Goal: Obtain resource: Download file/media

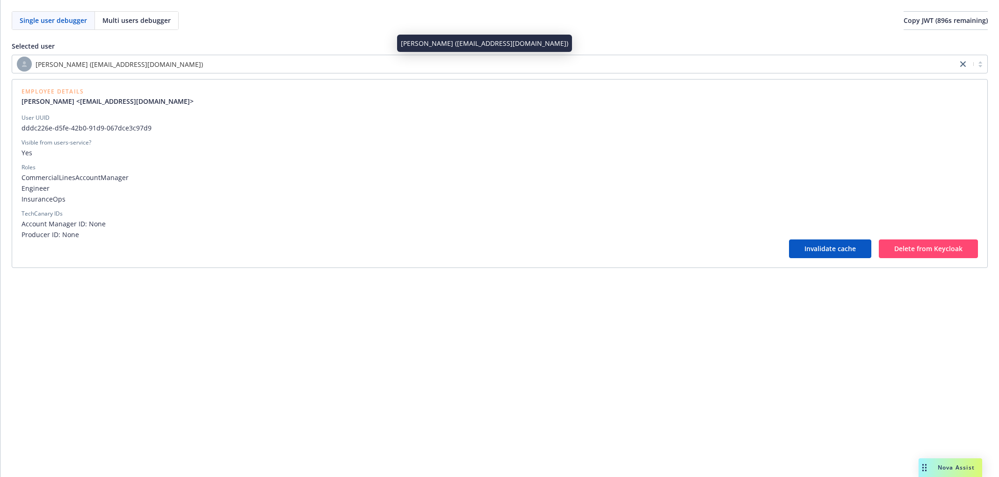
click at [177, 63] on div "[PERSON_NAME] ([EMAIL_ADDRESS][DOMAIN_NAME])" at bounding box center [485, 64] width 936 height 15
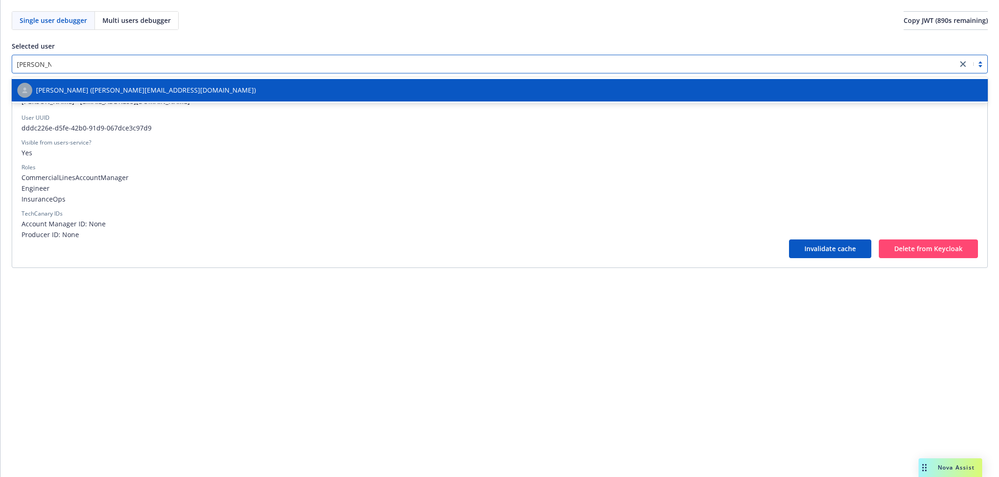
type input "[PERSON_NAME]"
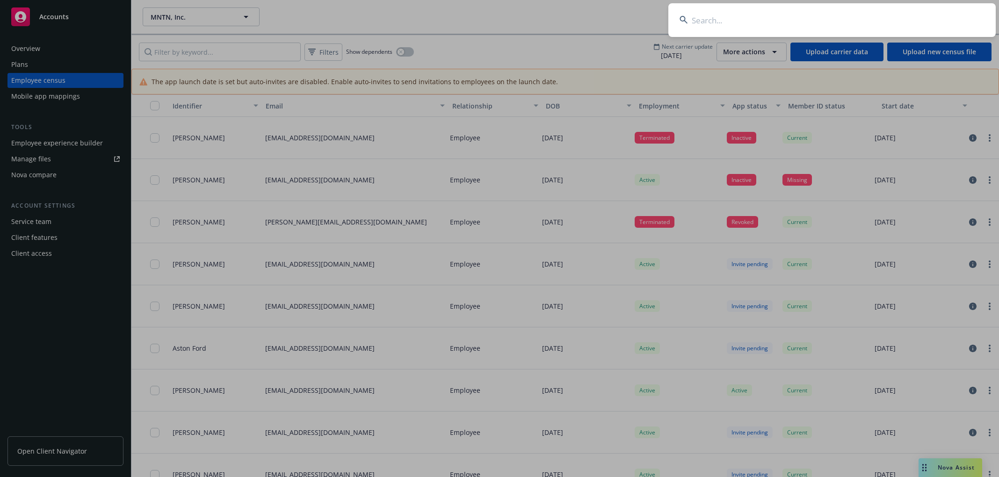
click at [876, 22] on input at bounding box center [831, 20] width 327 height 34
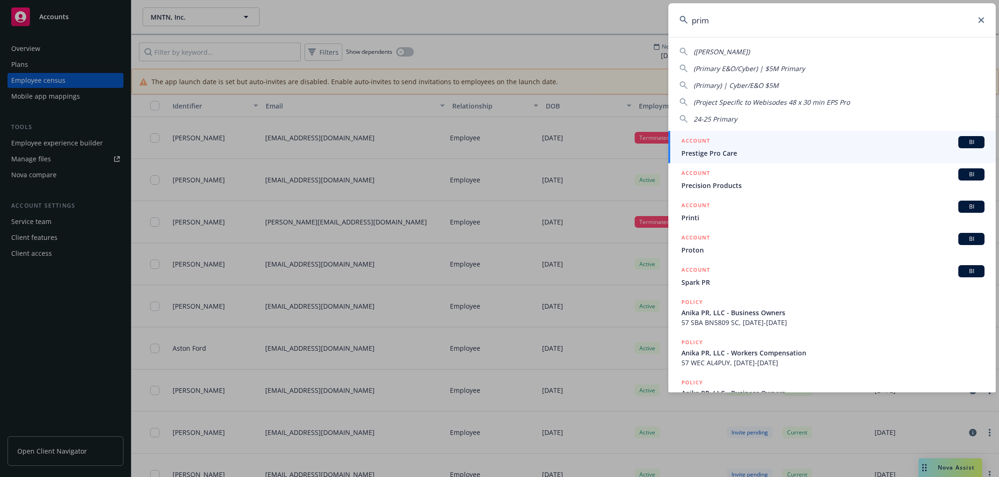
type input "prime"
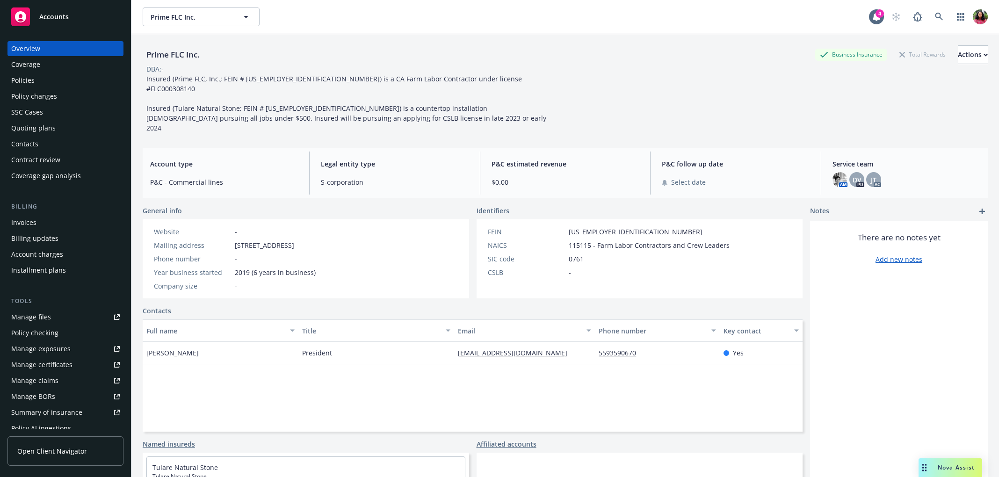
scroll to position [164, 0]
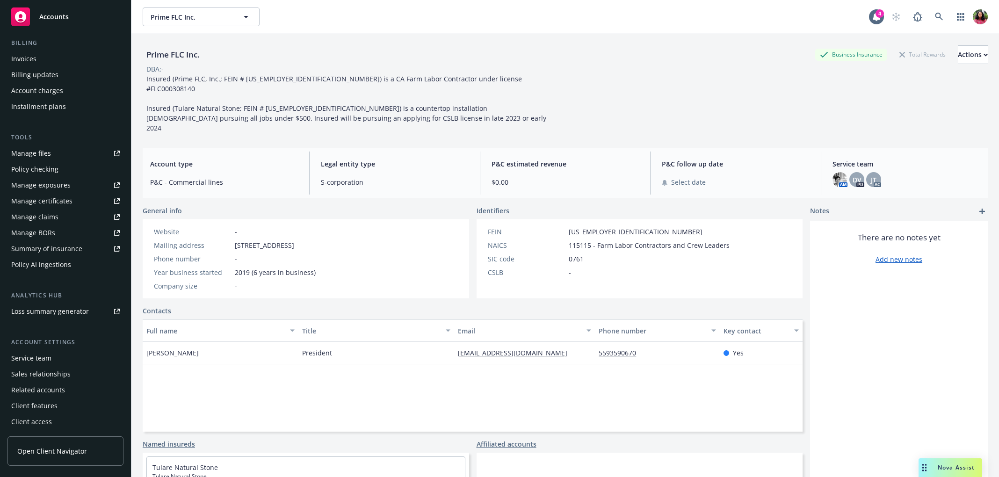
click at [52, 354] on div "Service team" at bounding box center [65, 358] width 108 height 15
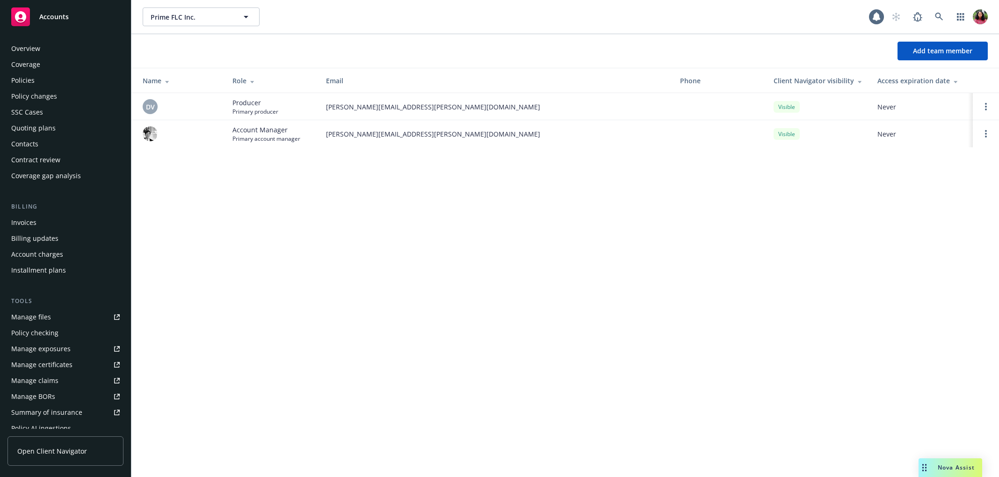
scroll to position [164, 0]
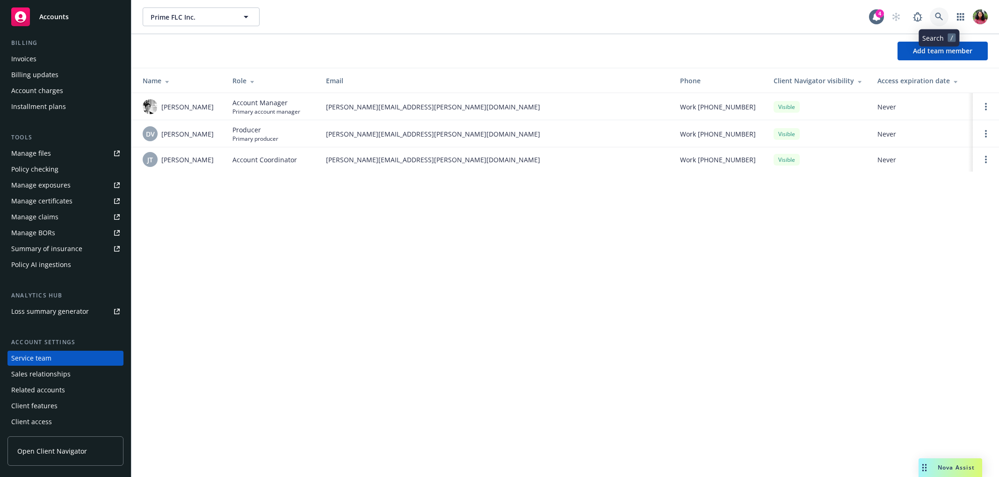
click at [941, 14] on icon at bounding box center [939, 17] width 8 height 8
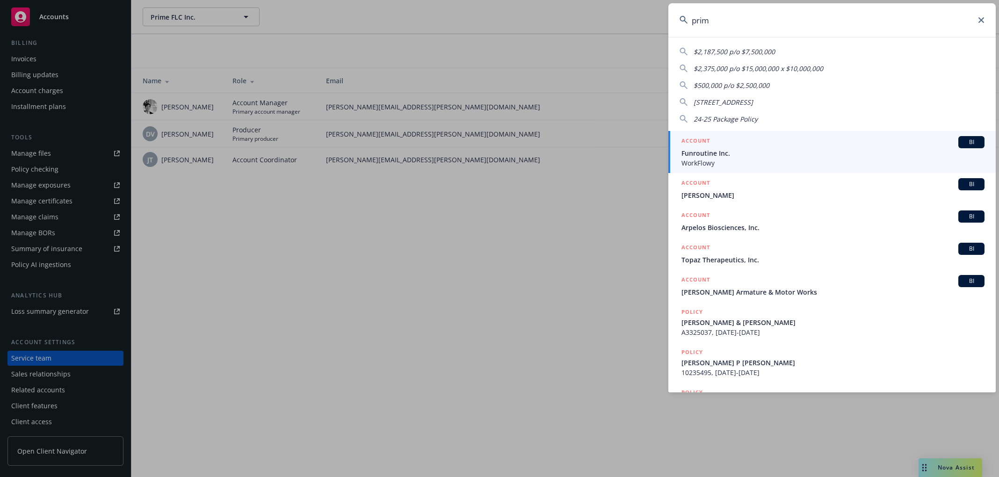
type input "prime"
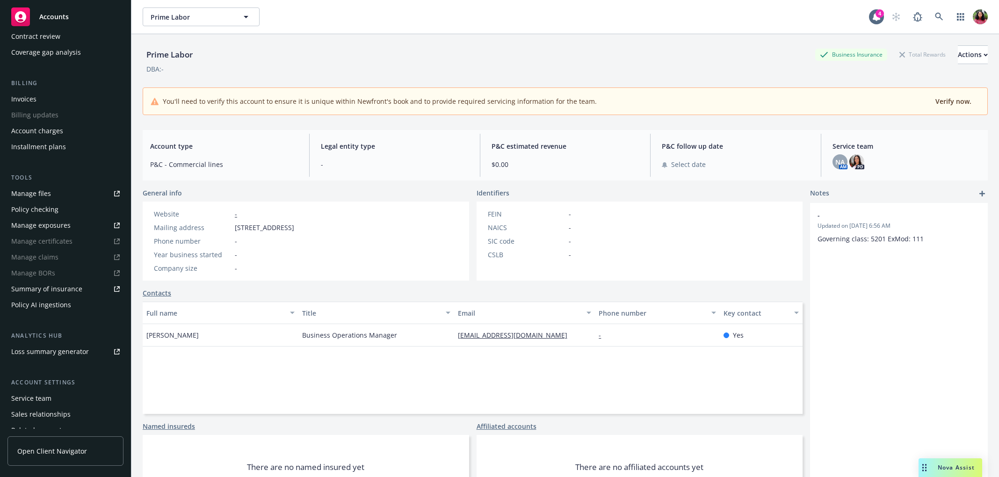
scroll to position [164, 0]
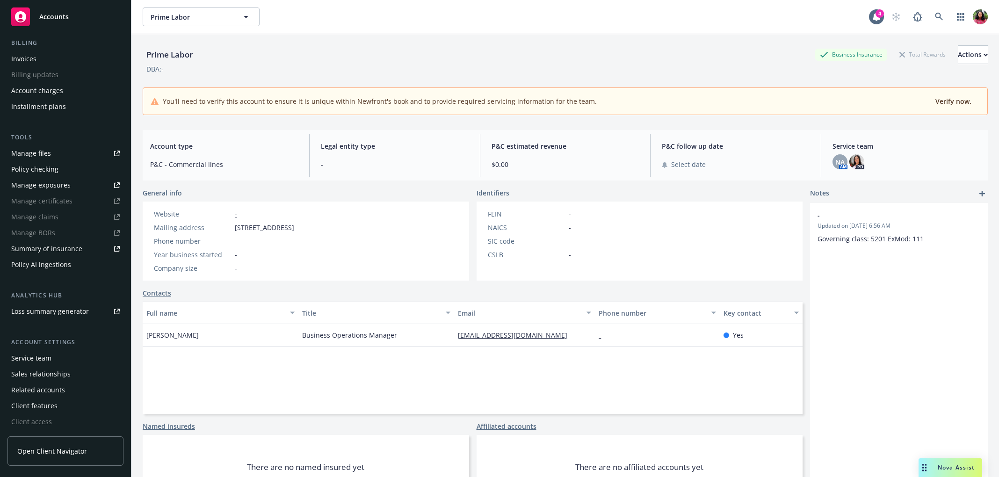
click at [64, 361] on div "Service team" at bounding box center [65, 358] width 108 height 15
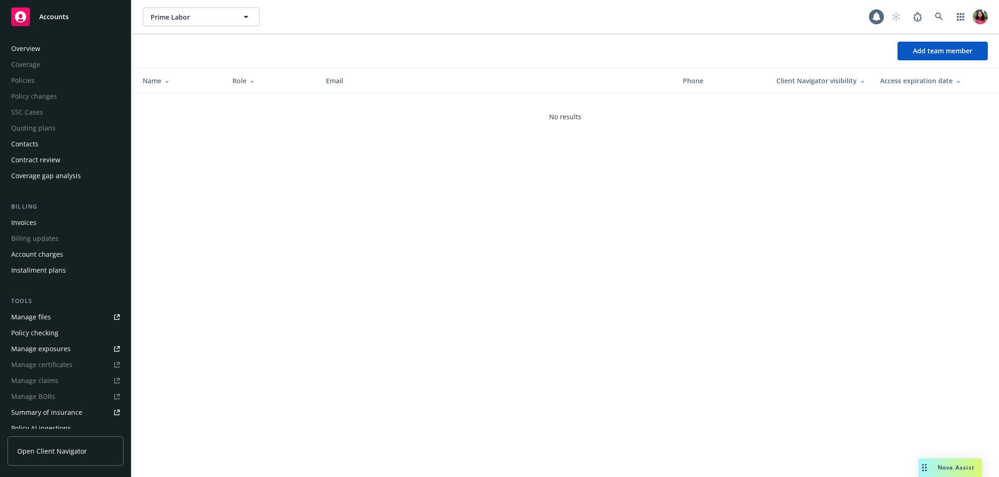
scroll to position [164, 0]
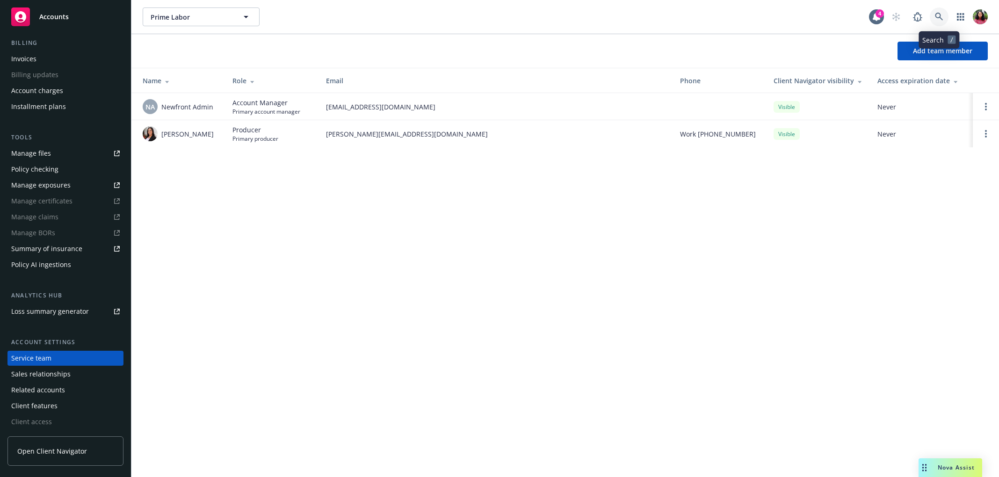
click at [940, 19] on icon at bounding box center [939, 17] width 8 height 8
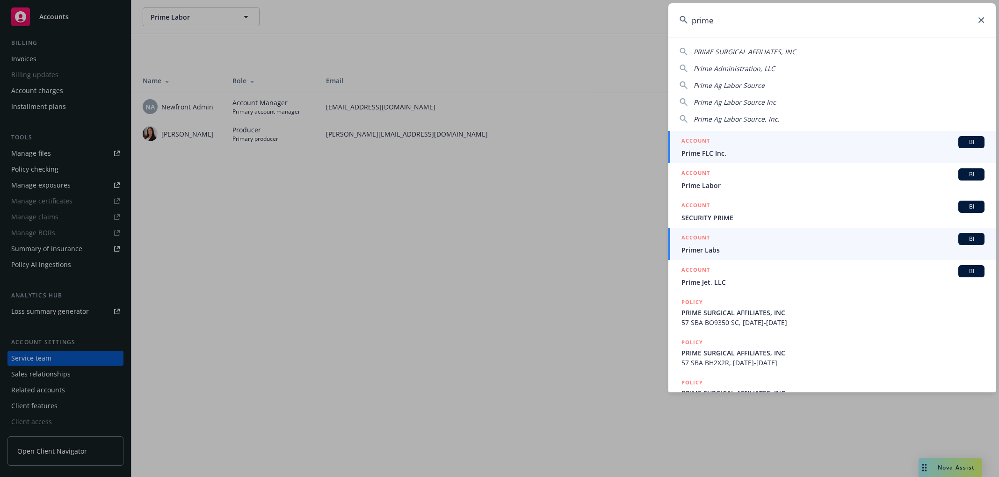
type input "prime"
click at [765, 245] on span "Primer Labs" at bounding box center [832, 250] width 303 height 10
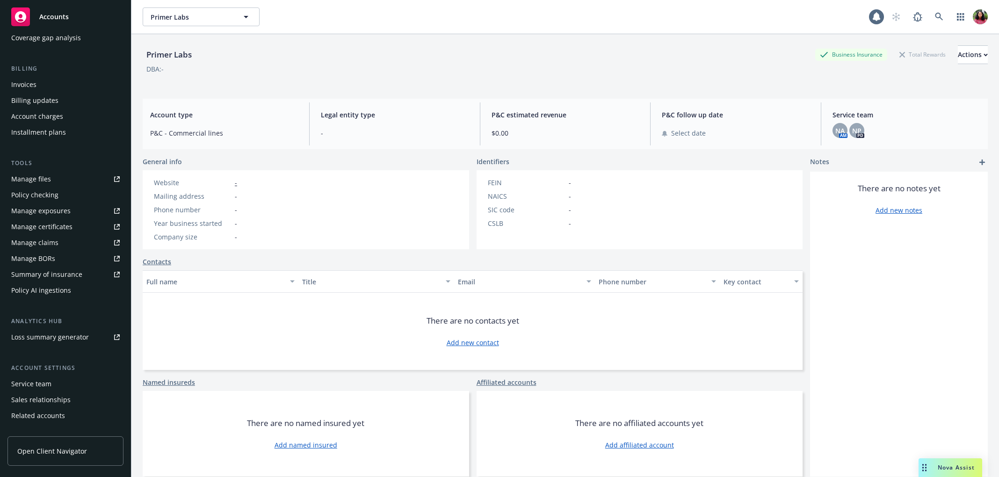
scroll to position [164, 0]
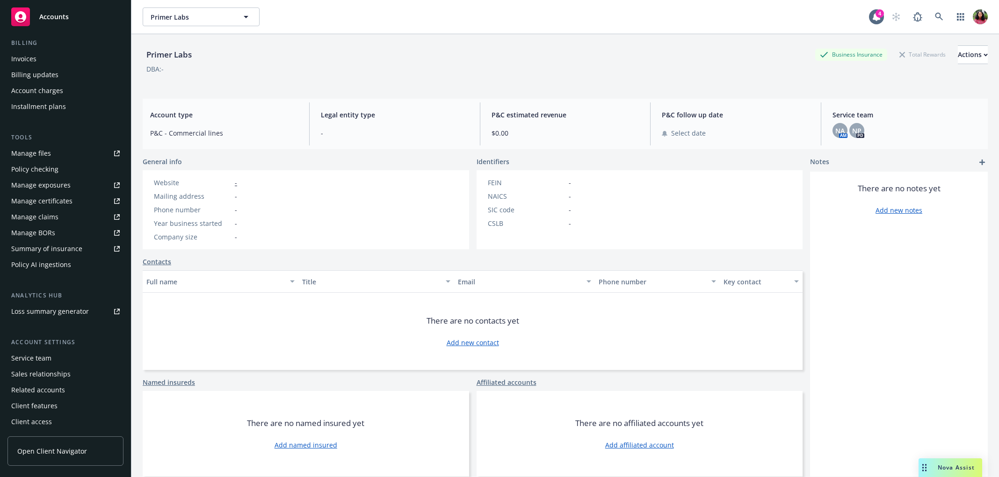
click at [47, 355] on div "Service team" at bounding box center [31, 358] width 40 height 15
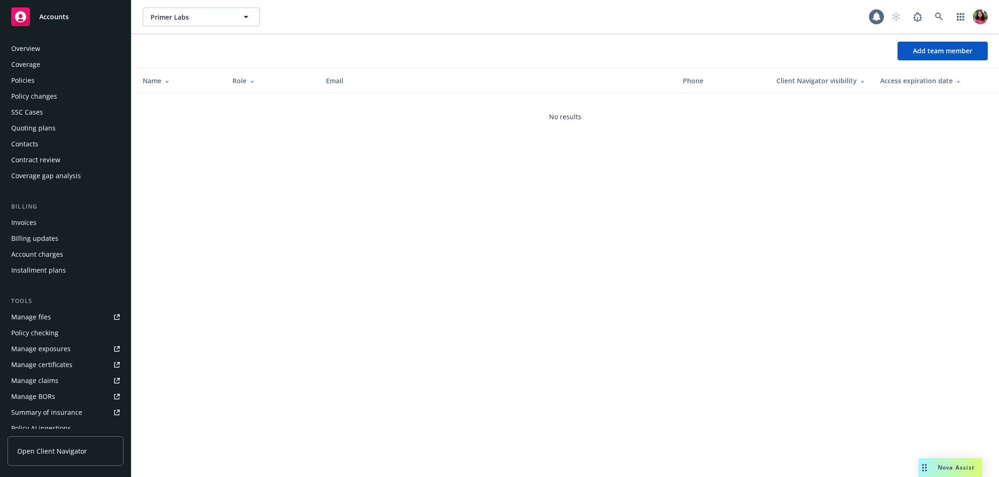
scroll to position [164, 0]
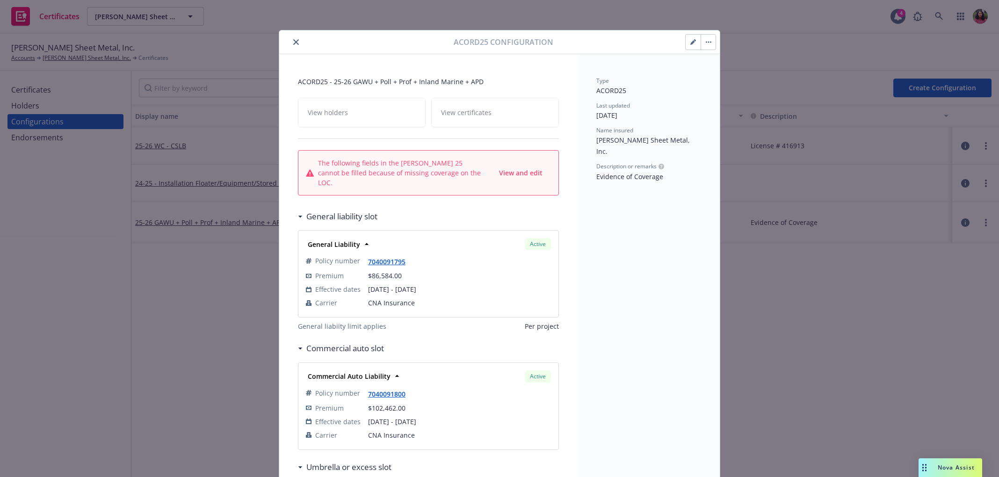
click at [298, 41] on icon "close" at bounding box center [296, 42] width 6 height 6
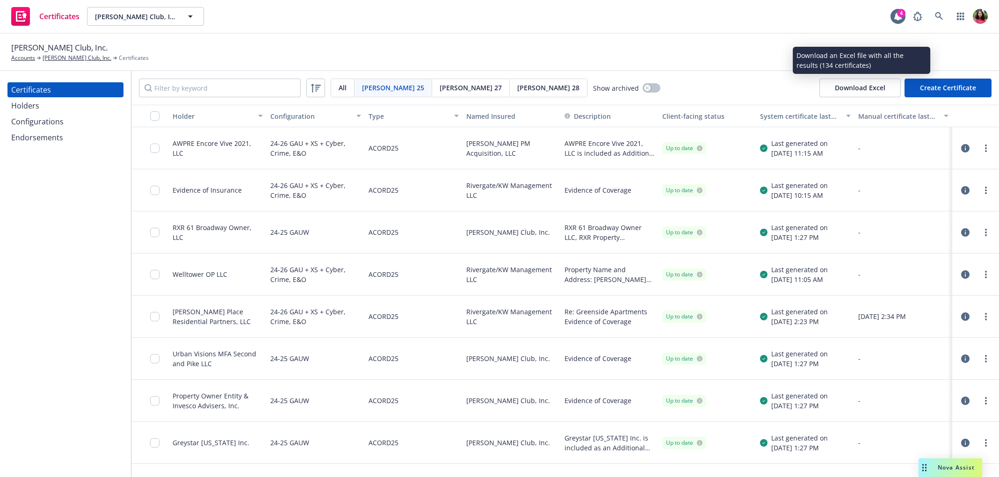
click at [853, 86] on button "Download Excel" at bounding box center [859, 88] width 81 height 19
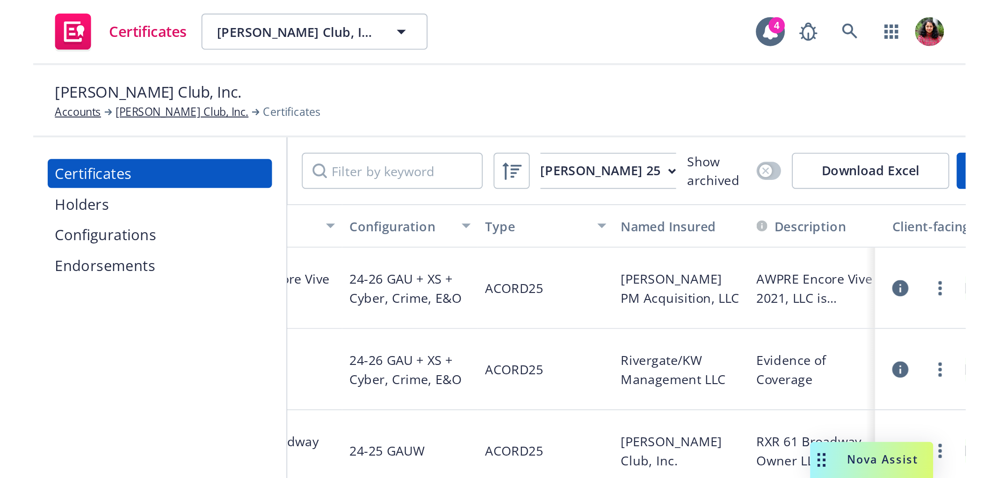
scroll to position [0, 77]
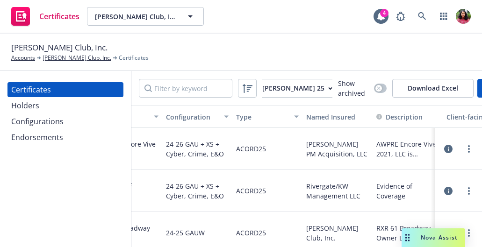
click at [438, 89] on button "Download Excel" at bounding box center [432, 88] width 81 height 19
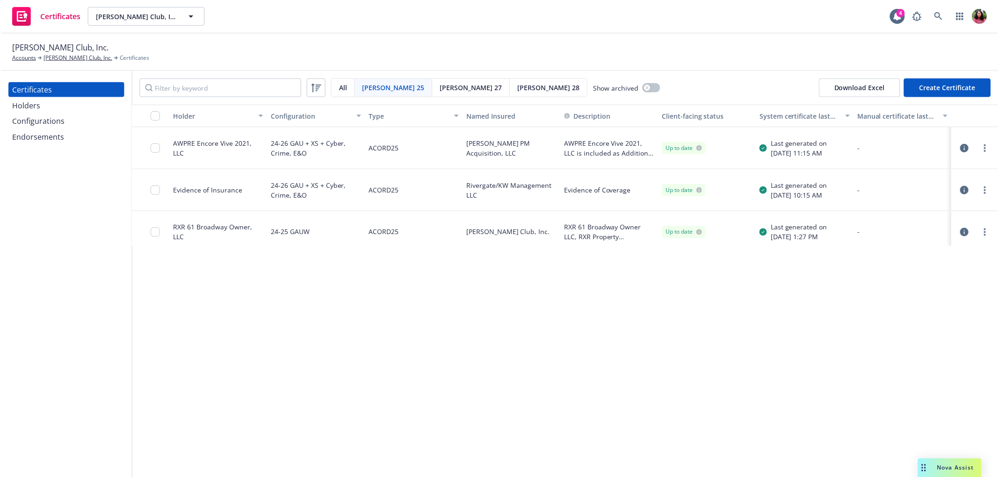
scroll to position [0, 0]
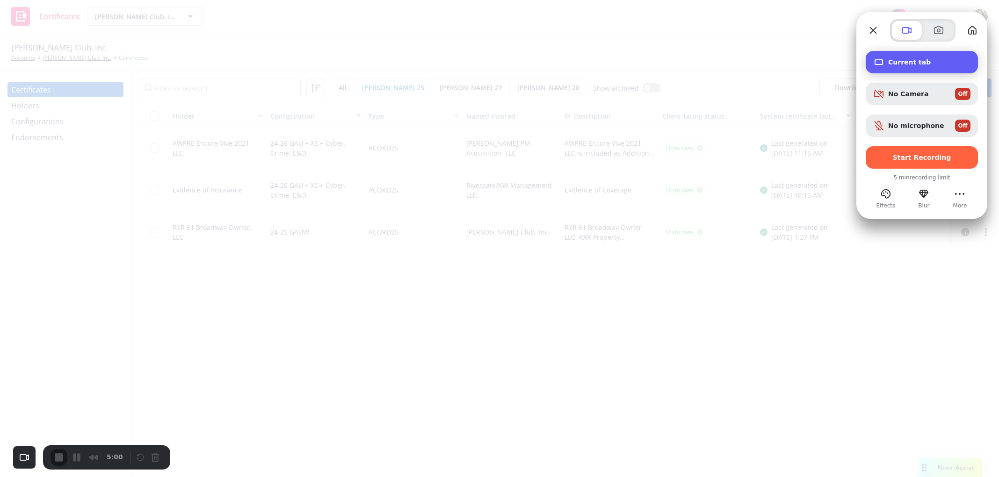
click at [916, 63] on span "Current tab" at bounding box center [929, 61] width 82 height 7
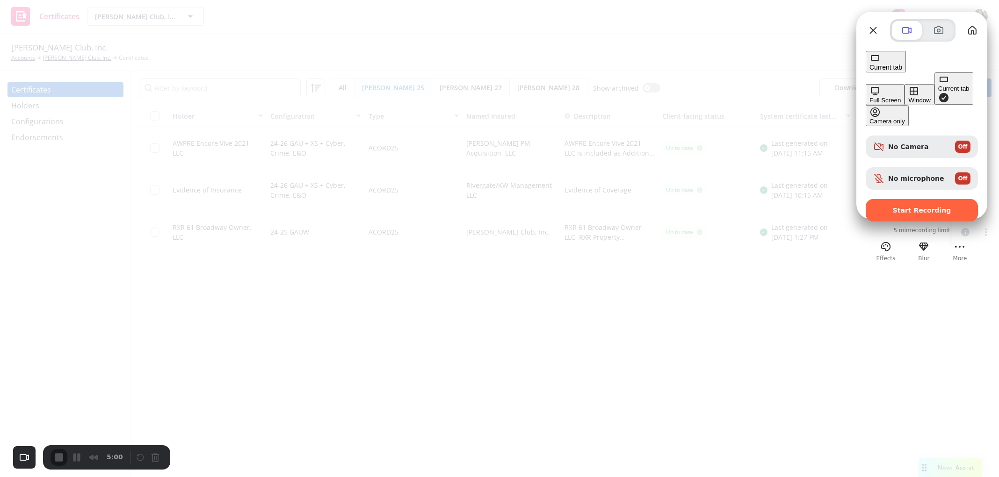
click at [869, 97] on div "Full Screen" at bounding box center [884, 100] width 31 height 7
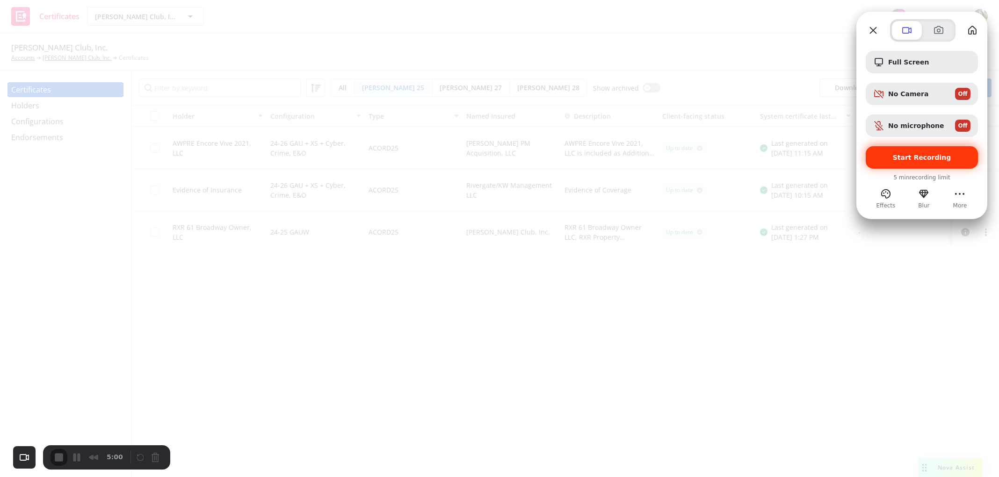
click at [918, 162] on div "Start Recording" at bounding box center [922, 157] width 112 height 22
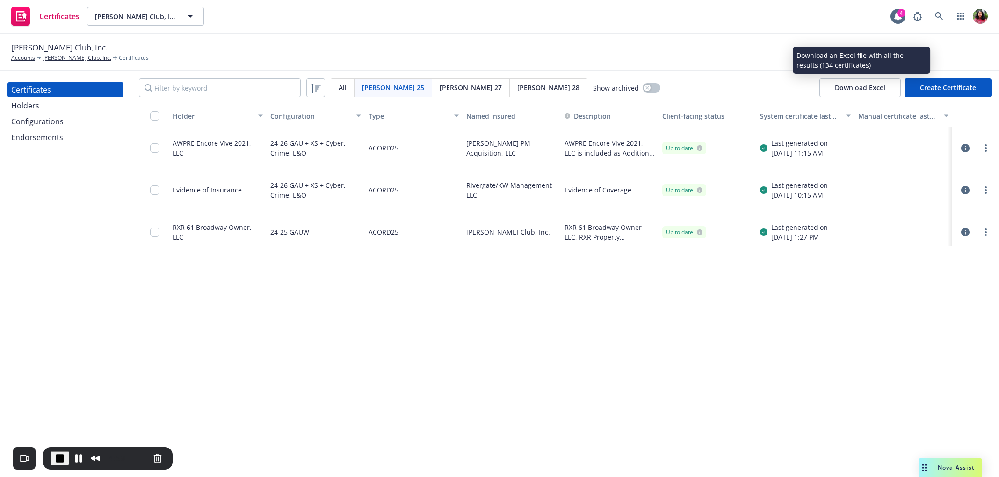
click at [871, 88] on button "Download Excel" at bounding box center [859, 88] width 81 height 19
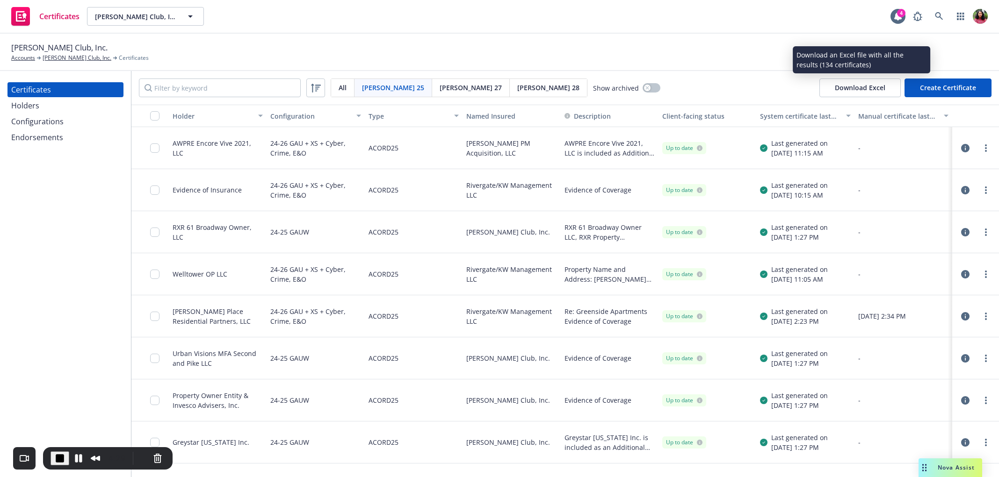
click at [851, 84] on button "Download Excel" at bounding box center [859, 88] width 81 height 19
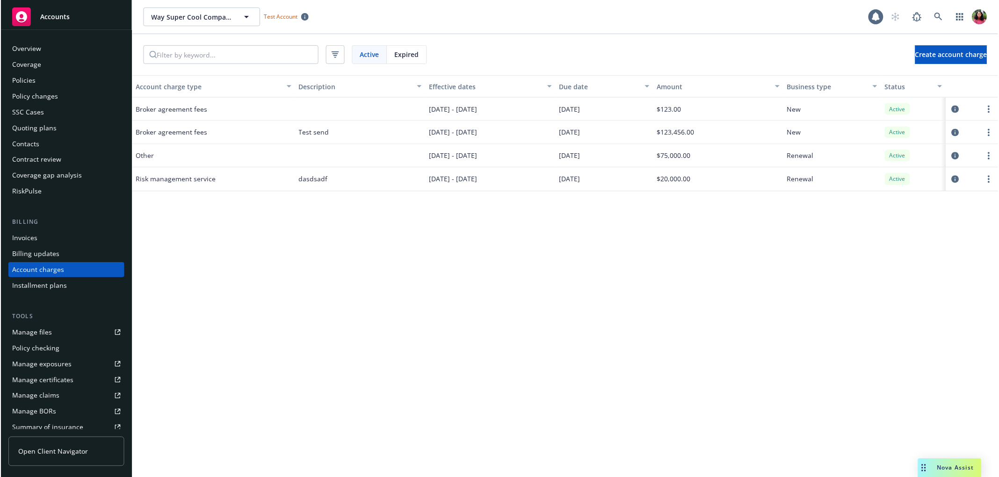
scroll to position [16, 0]
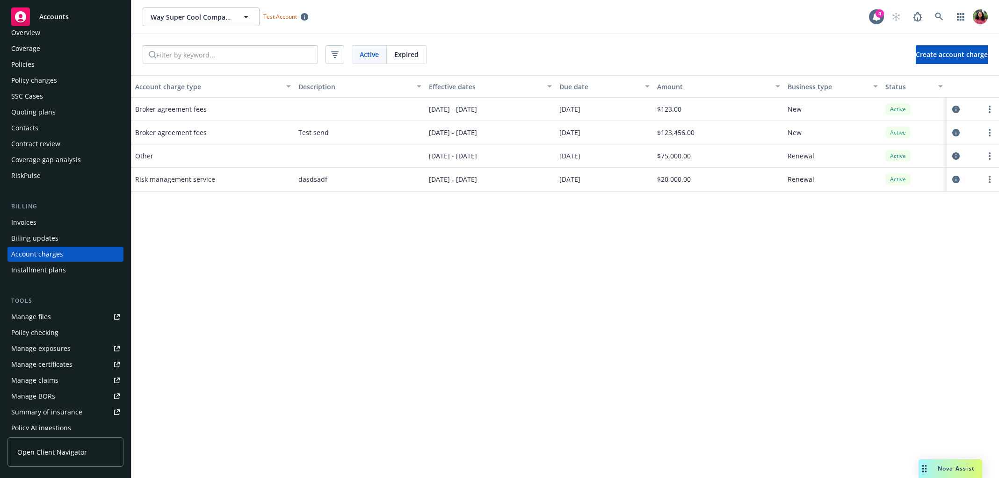
click at [49, 370] on div "Manage certificates" at bounding box center [41, 364] width 61 height 15
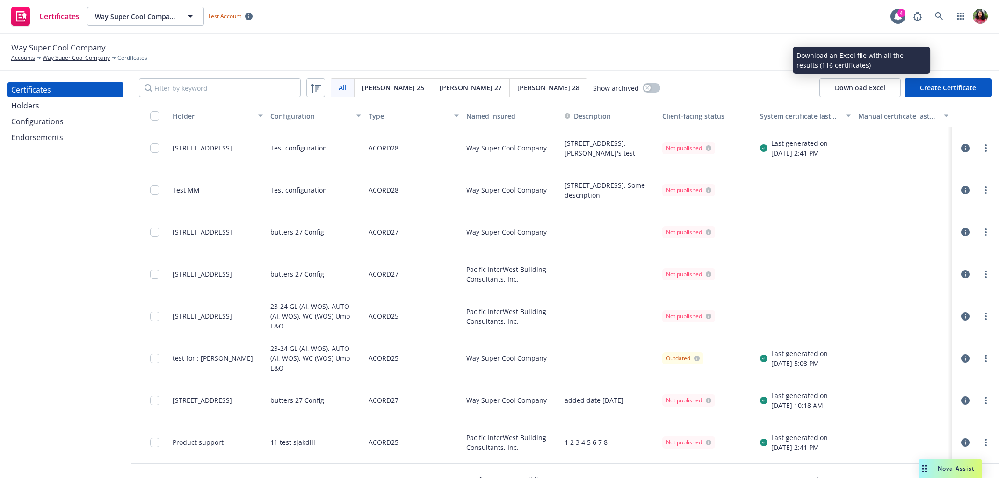
click at [865, 83] on button "Download Excel" at bounding box center [859, 88] width 81 height 19
click at [871, 87] on button "Download Excel" at bounding box center [859, 88] width 81 height 19
